Goal: Information Seeking & Learning: Learn about a topic

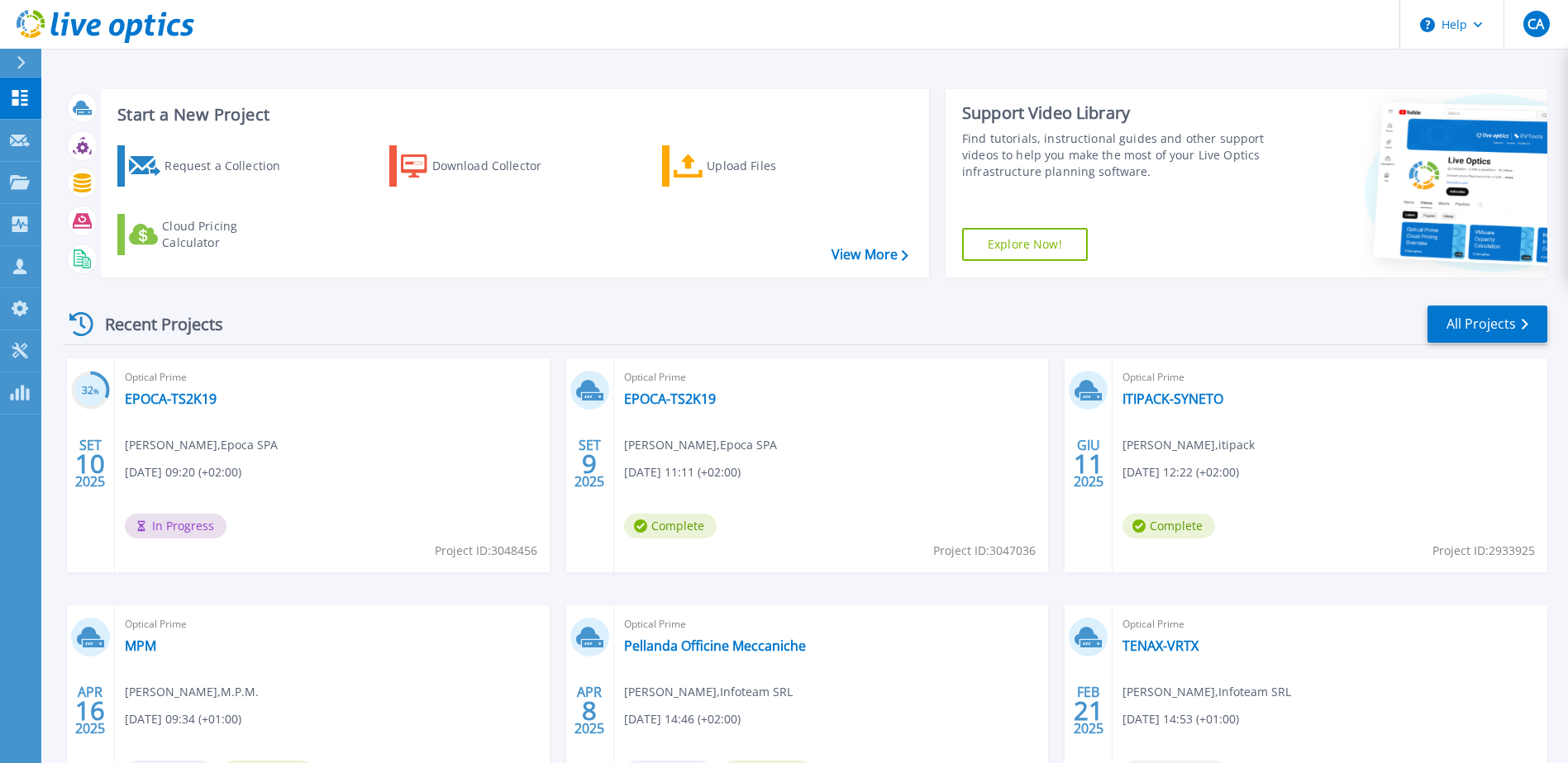
click at [855, 207] on div "Request a Collection Download Collector Upload Files Cloud Pricing Calculator" at bounding box center [512, 201] width 816 height 137
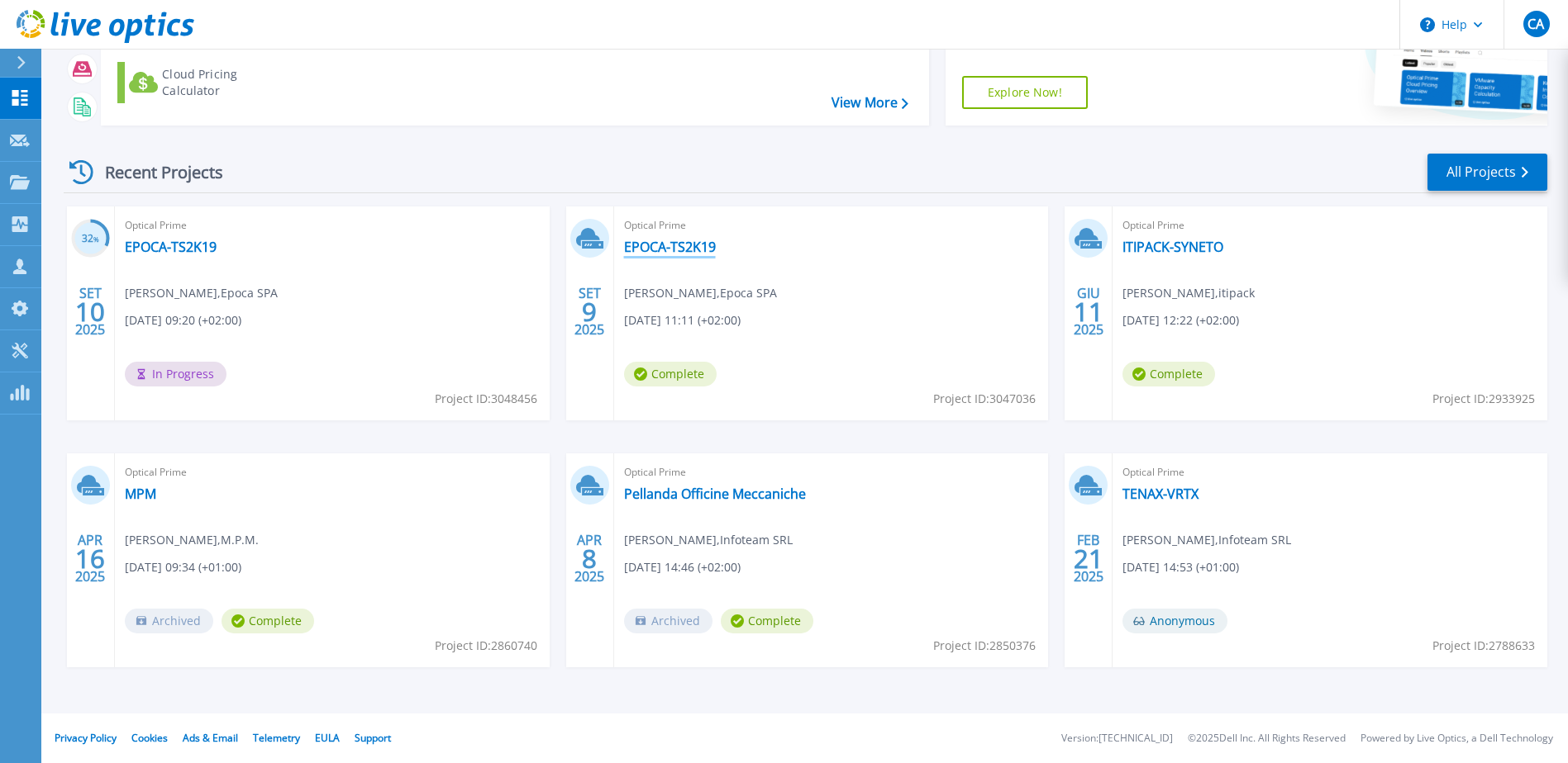
click at [657, 248] on link "EPOCA-TS2K19" at bounding box center [669, 247] width 91 height 17
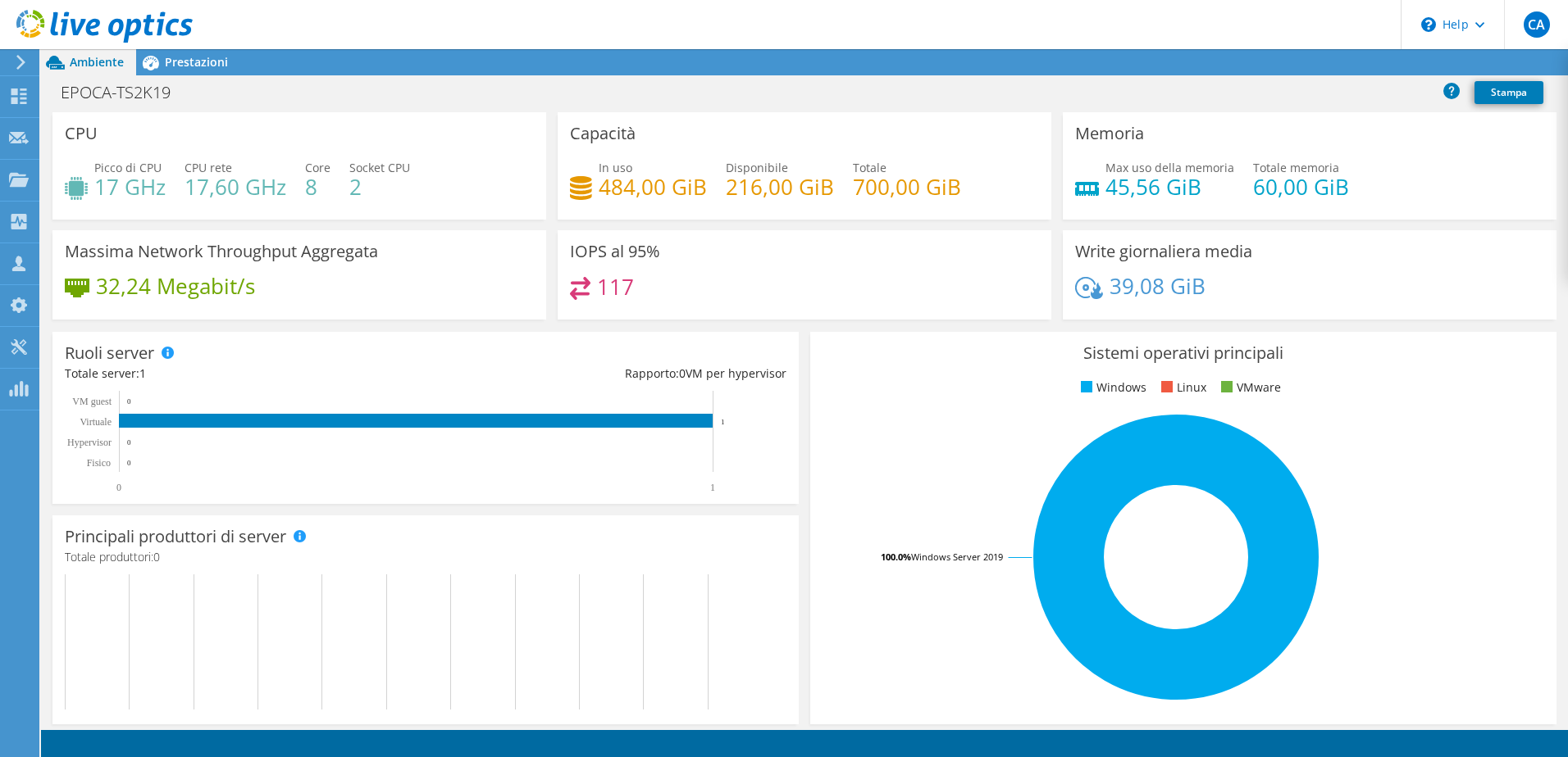
drag, startPoint x: 655, startPoint y: 247, endPoint x: 565, endPoint y: 345, distance: 133.1
click at [565, 345] on div "Ruoli server I server fisici sono semplici server di metallo che fungono da des…" at bounding box center [425, 418] width 746 height 172
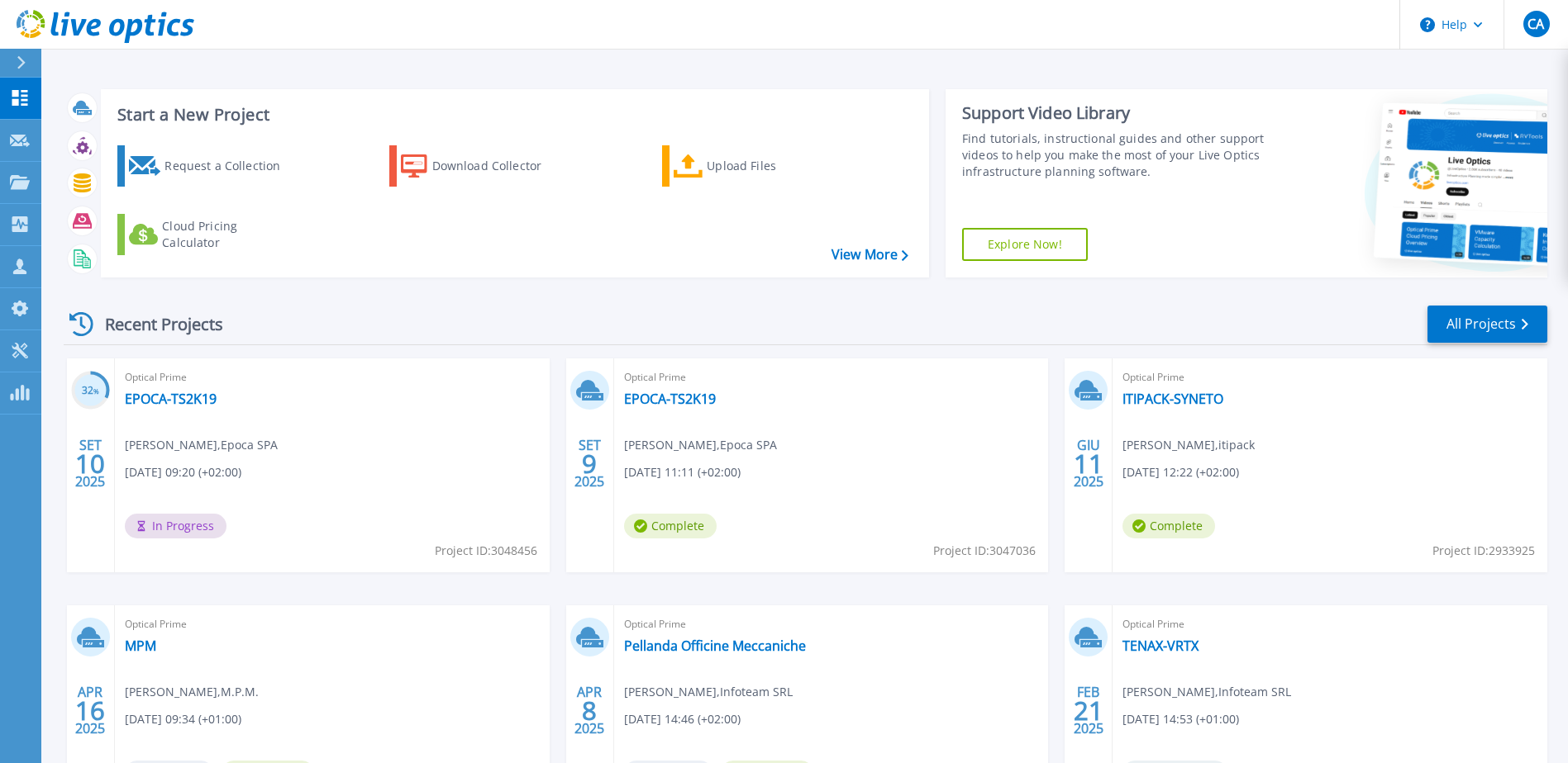
click at [158, 388] on div "Optical Prime EPOCA-TS2K19 Morgan Andreatta , Epoca SPA 09/10/2025, 09:20 (+02:…" at bounding box center [332, 465] width 435 height 214
click at [163, 400] on link "EPOCA-TS2K19" at bounding box center [170, 399] width 91 height 17
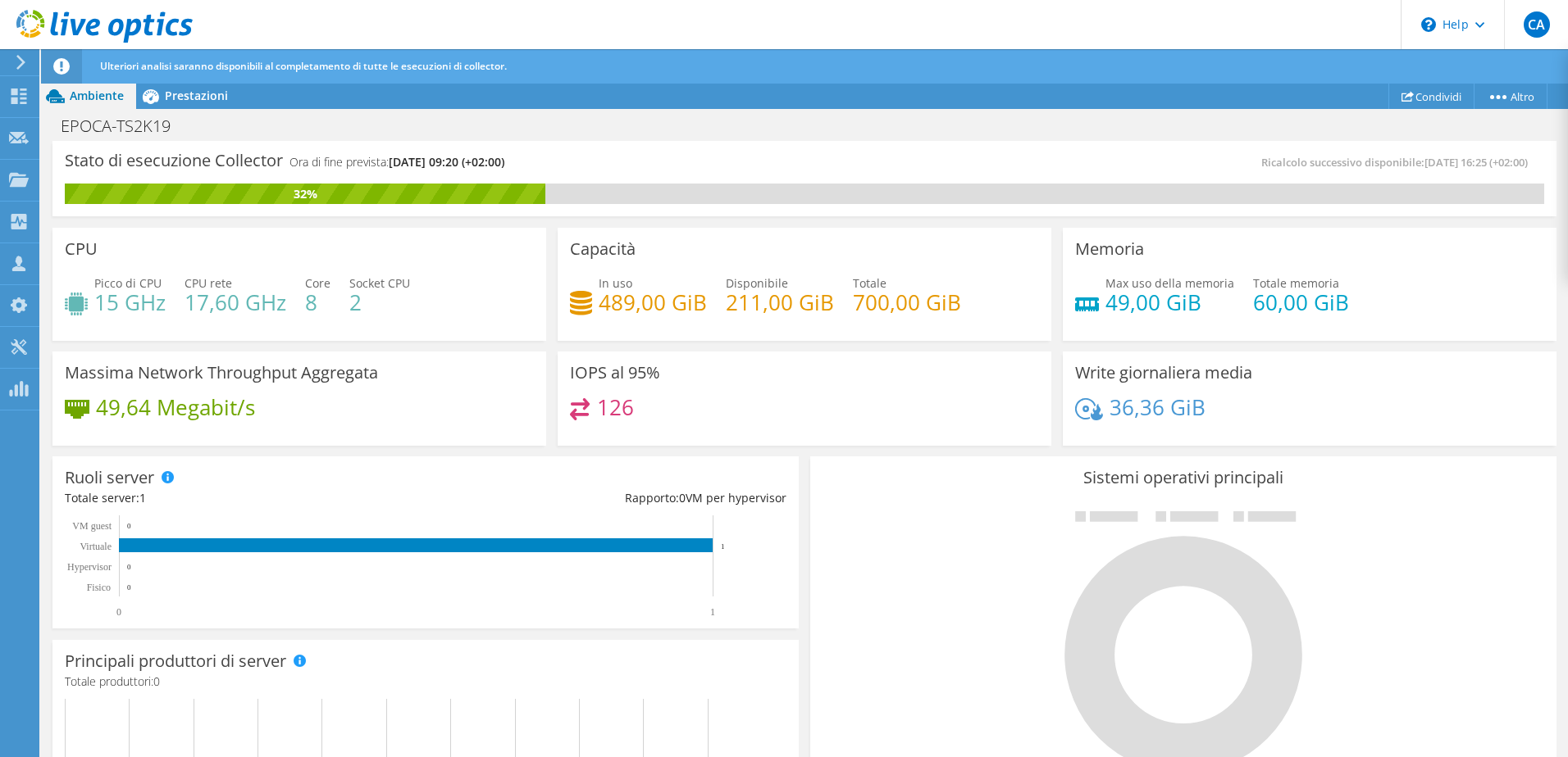
scroll to position [69, 0]
click at [214, 84] on div "Prestazioni" at bounding box center [187, 96] width 104 height 26
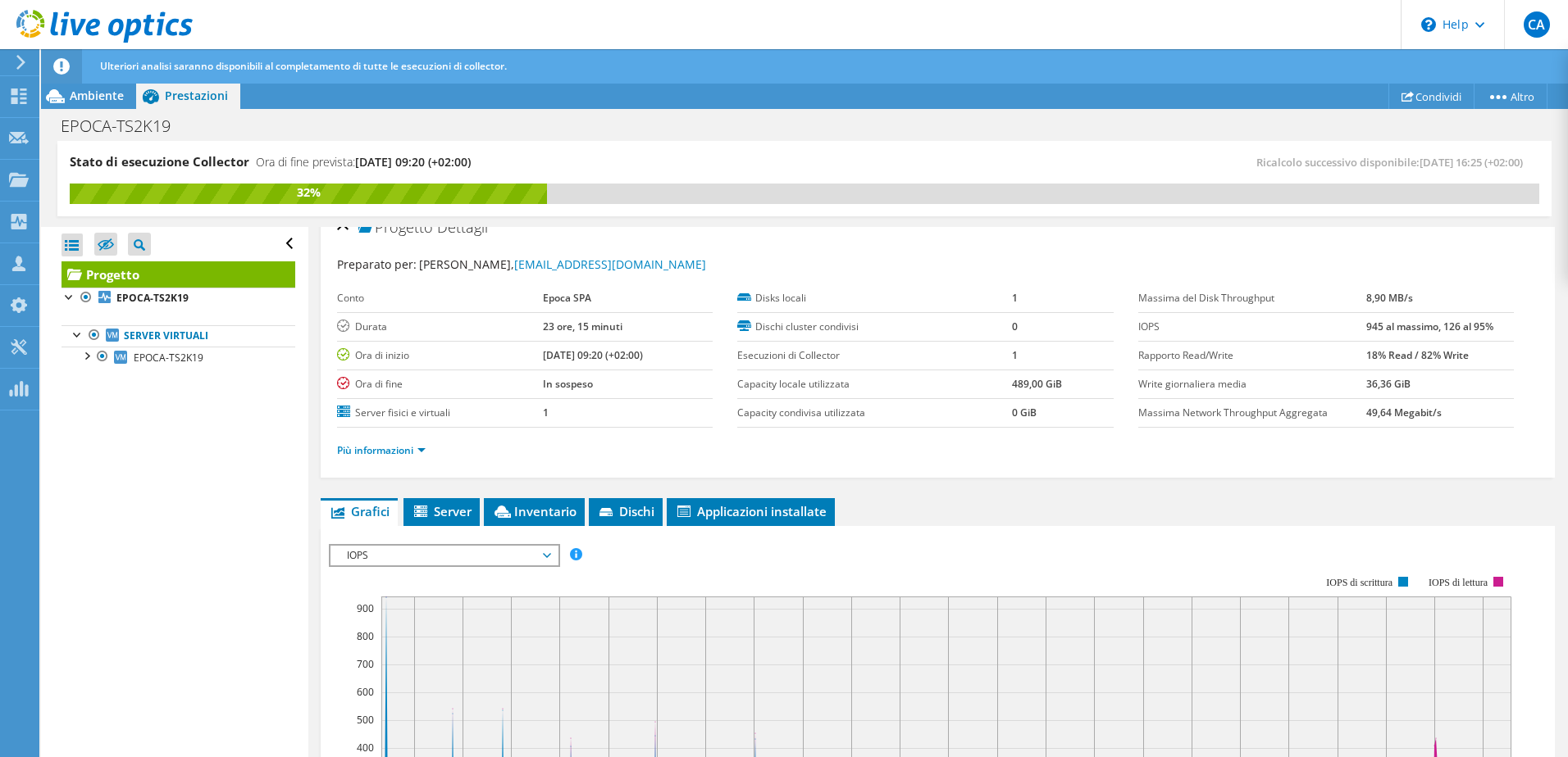
scroll to position [0, 0]
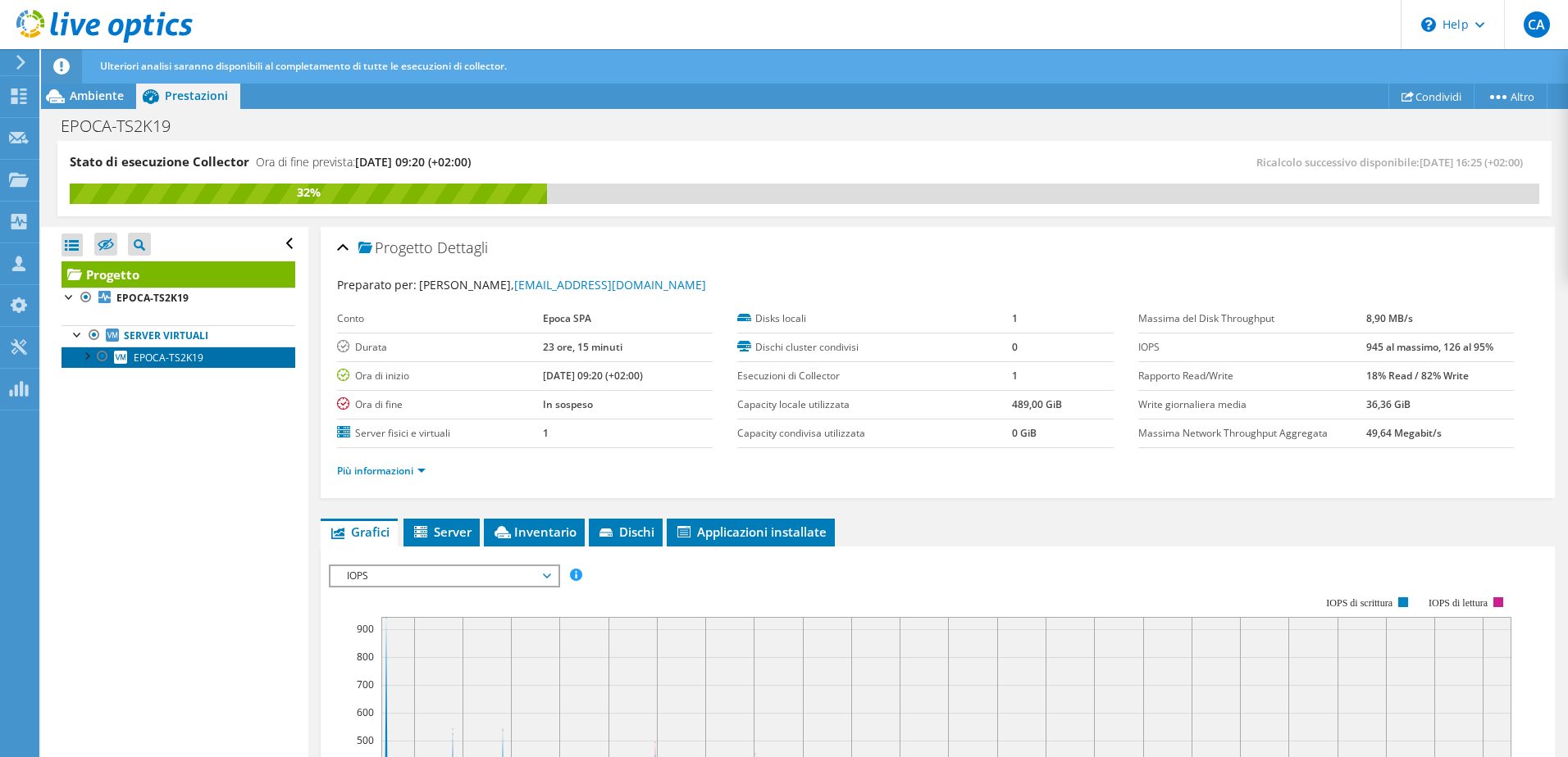
click at [205, 357] on link "EPOCA-TS2K19" at bounding box center [179, 357] width 234 height 21
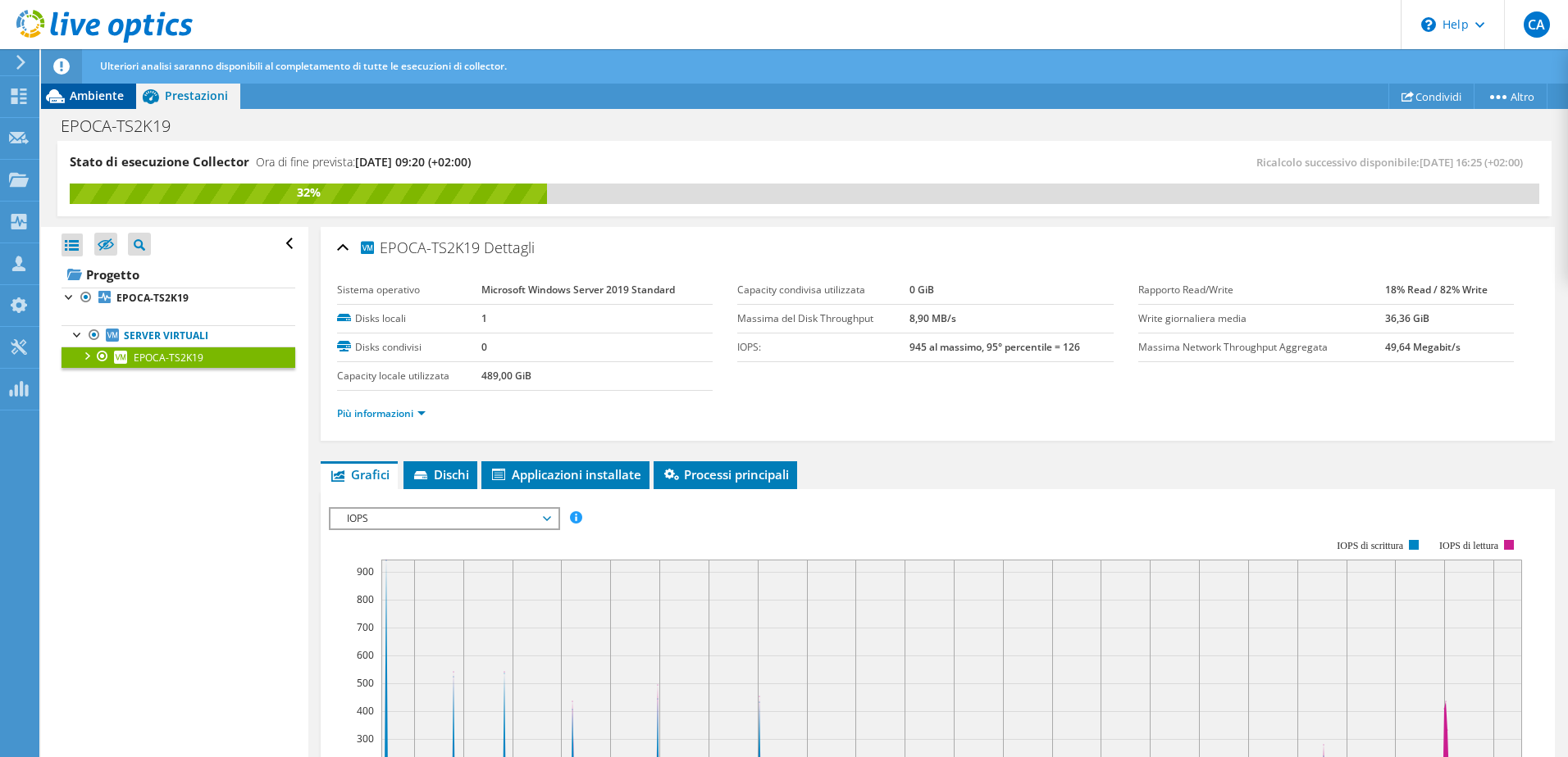
click at [85, 90] on span "Ambiente" at bounding box center [97, 96] width 54 height 16
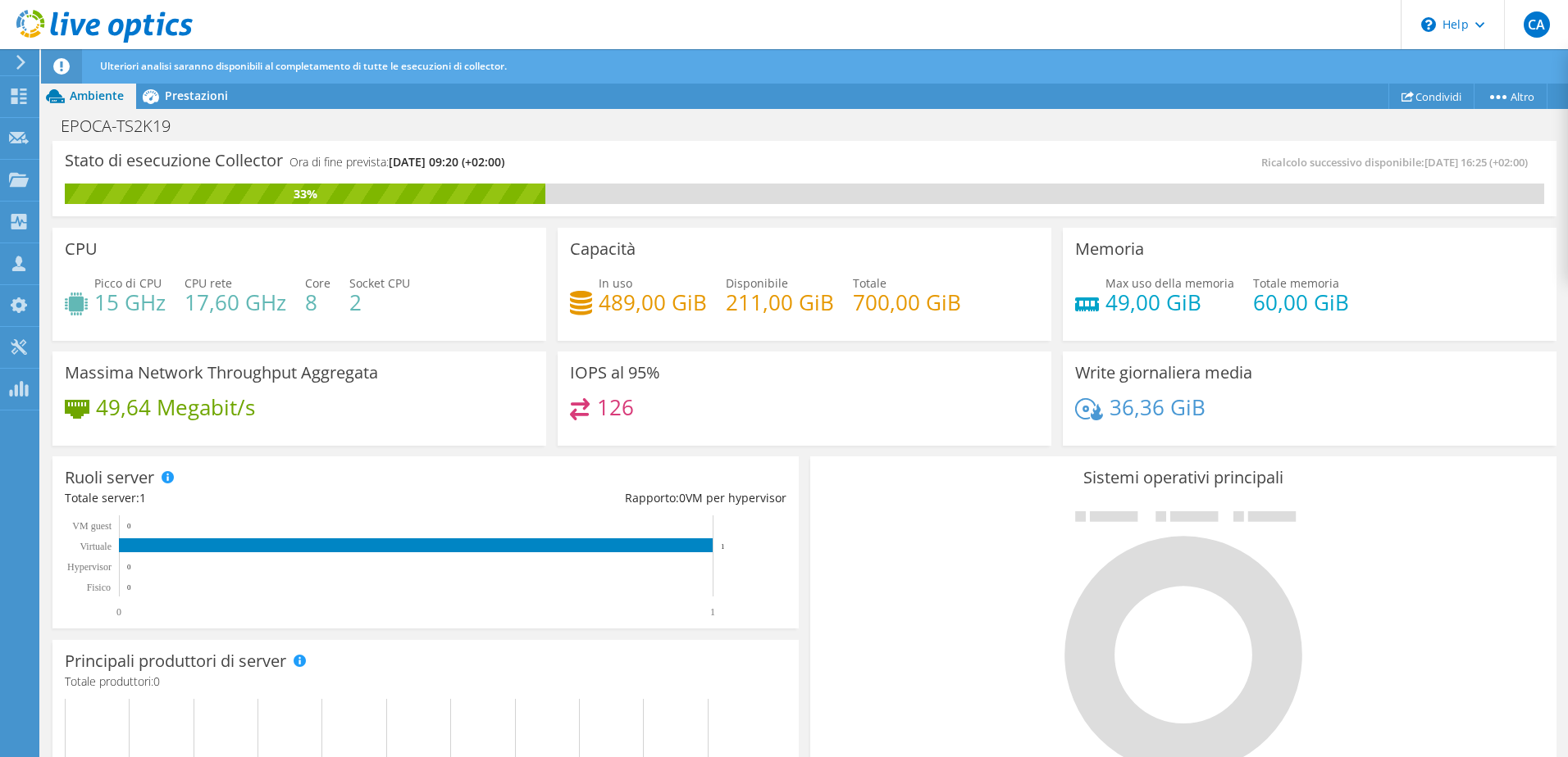
drag, startPoint x: 307, startPoint y: 159, endPoint x: 1012, endPoint y: 379, distance: 738.5
click at [1012, 379] on div "IOPS al 95% 126" at bounding box center [804, 399] width 493 height 95
click at [181, 100] on span "Prestazioni" at bounding box center [196, 96] width 63 height 16
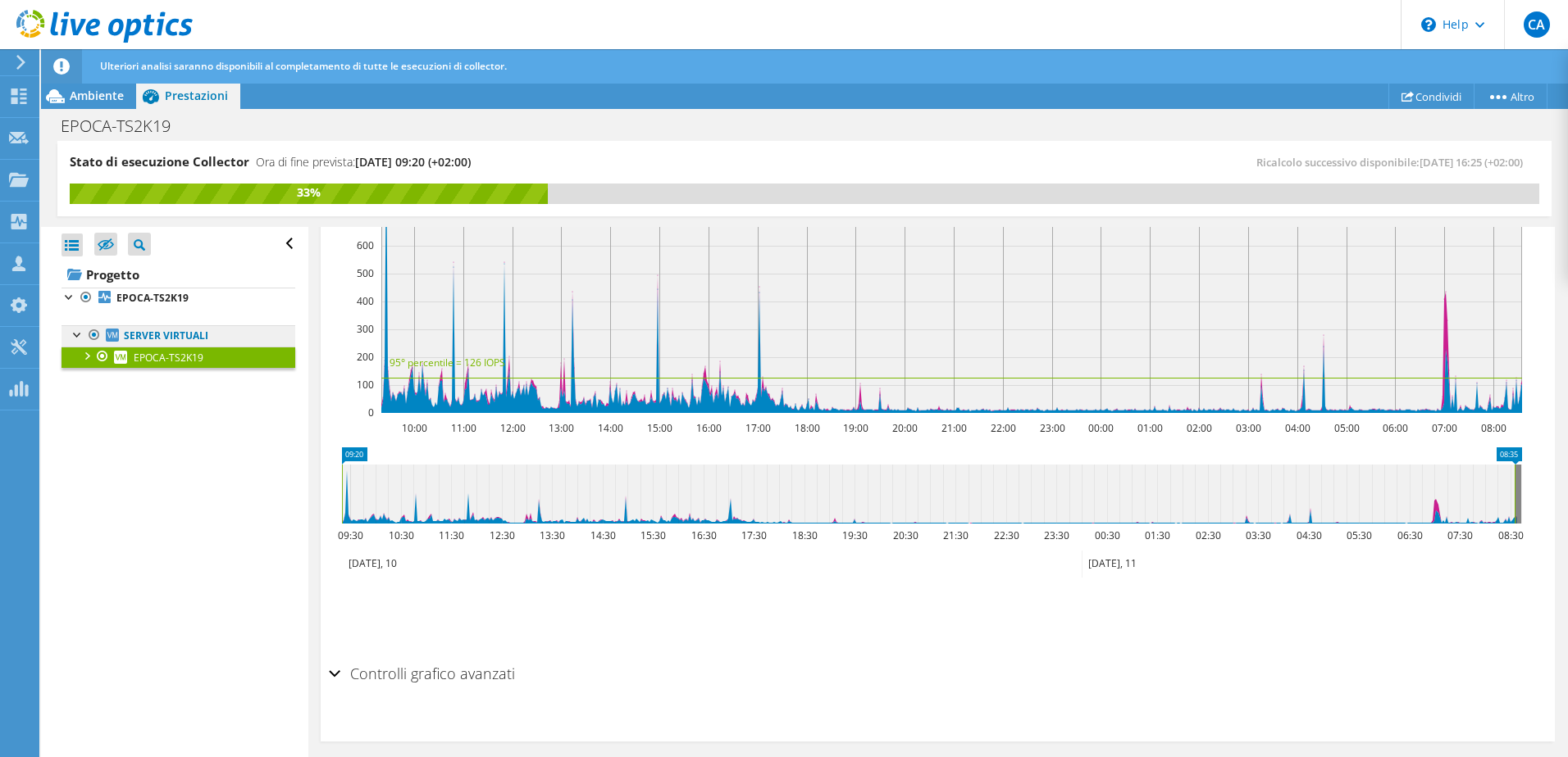
click at [168, 335] on link "Server virtuali" at bounding box center [179, 335] width 234 height 21
click at [1521, 474] on icon at bounding box center [1521, 494] width 0 height 59
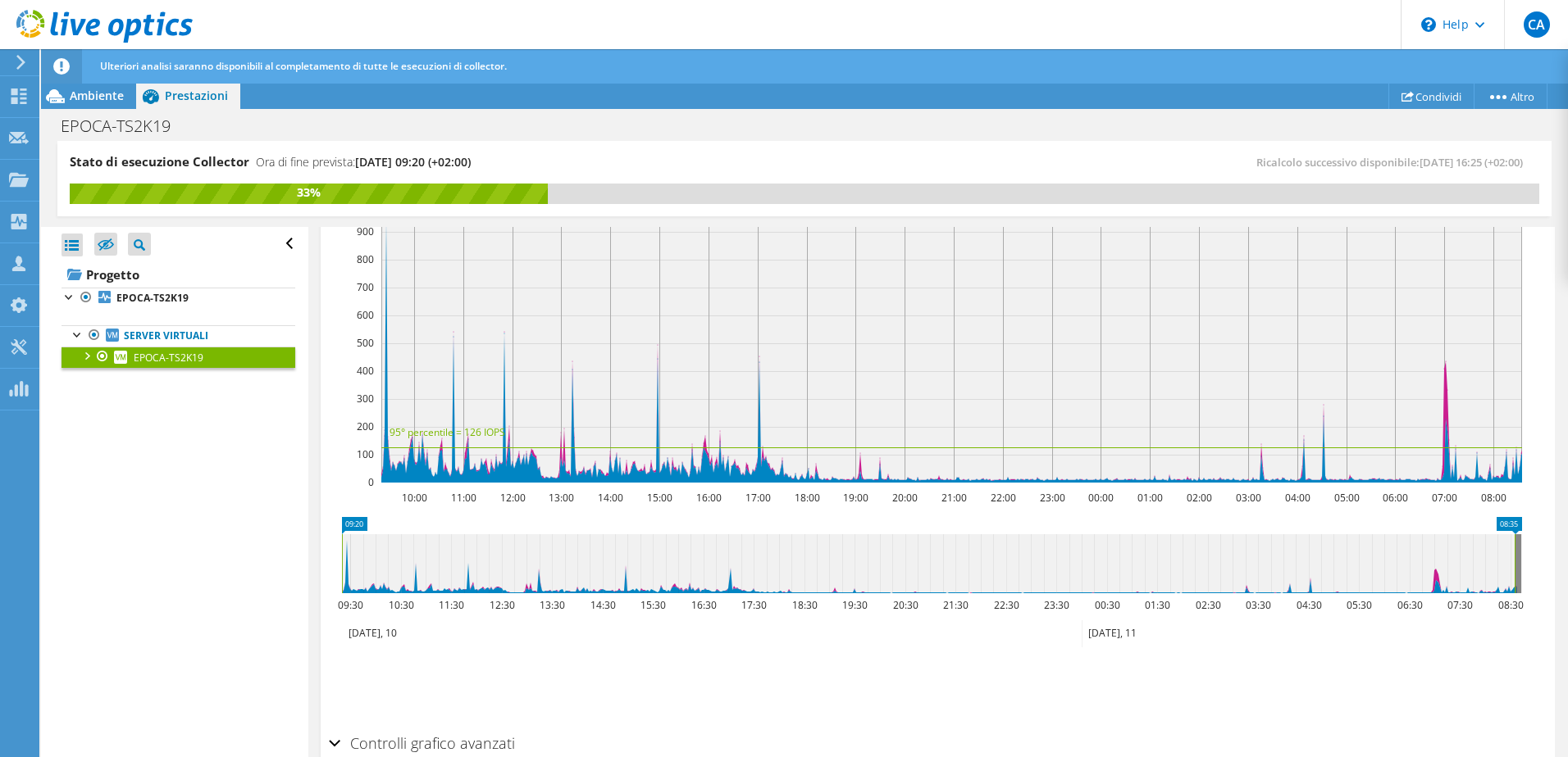
scroll to position [246, 0]
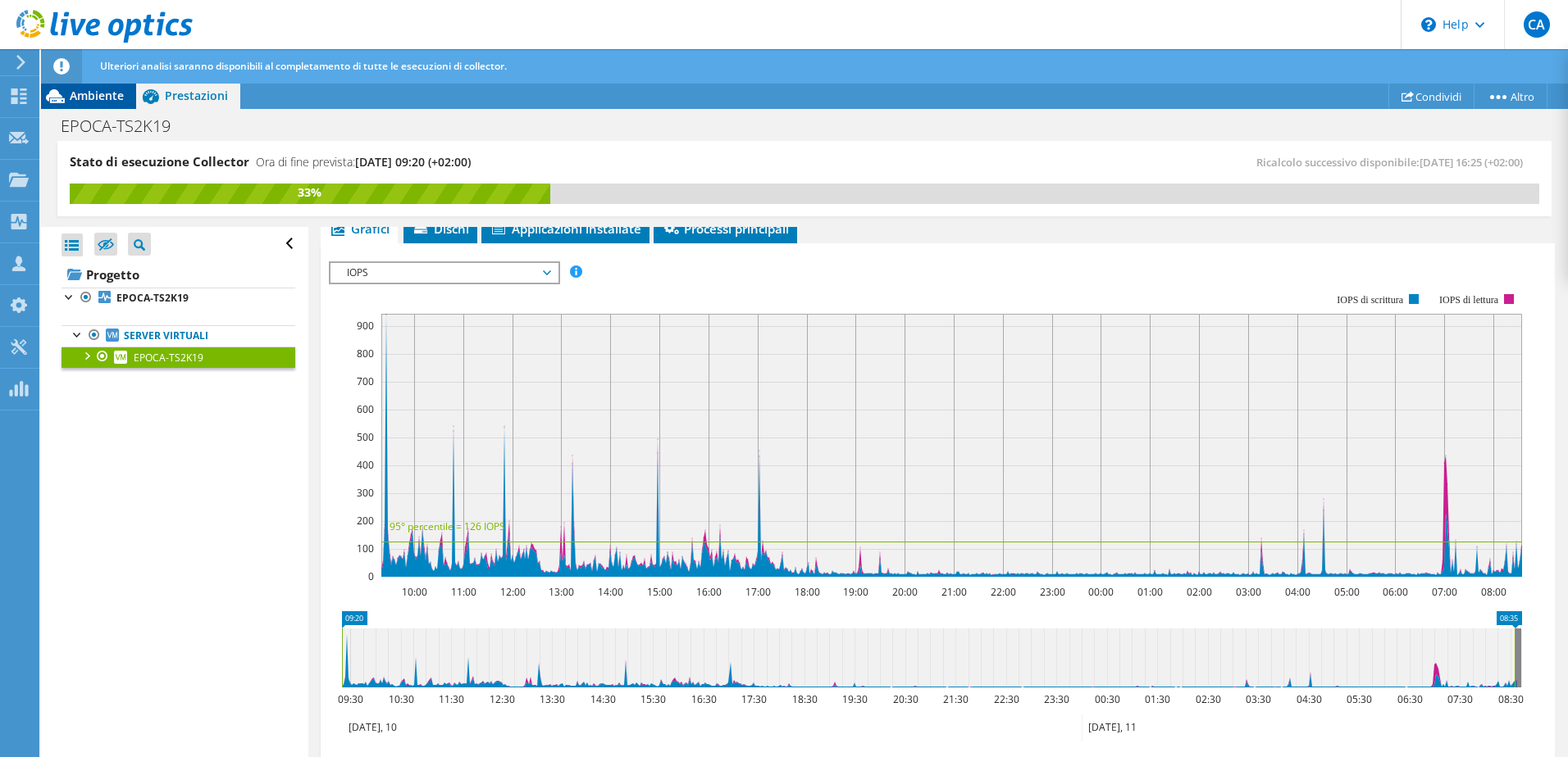
click at [78, 91] on span "Ambiente" at bounding box center [97, 96] width 54 height 16
